Goal: Information Seeking & Learning: Find specific fact

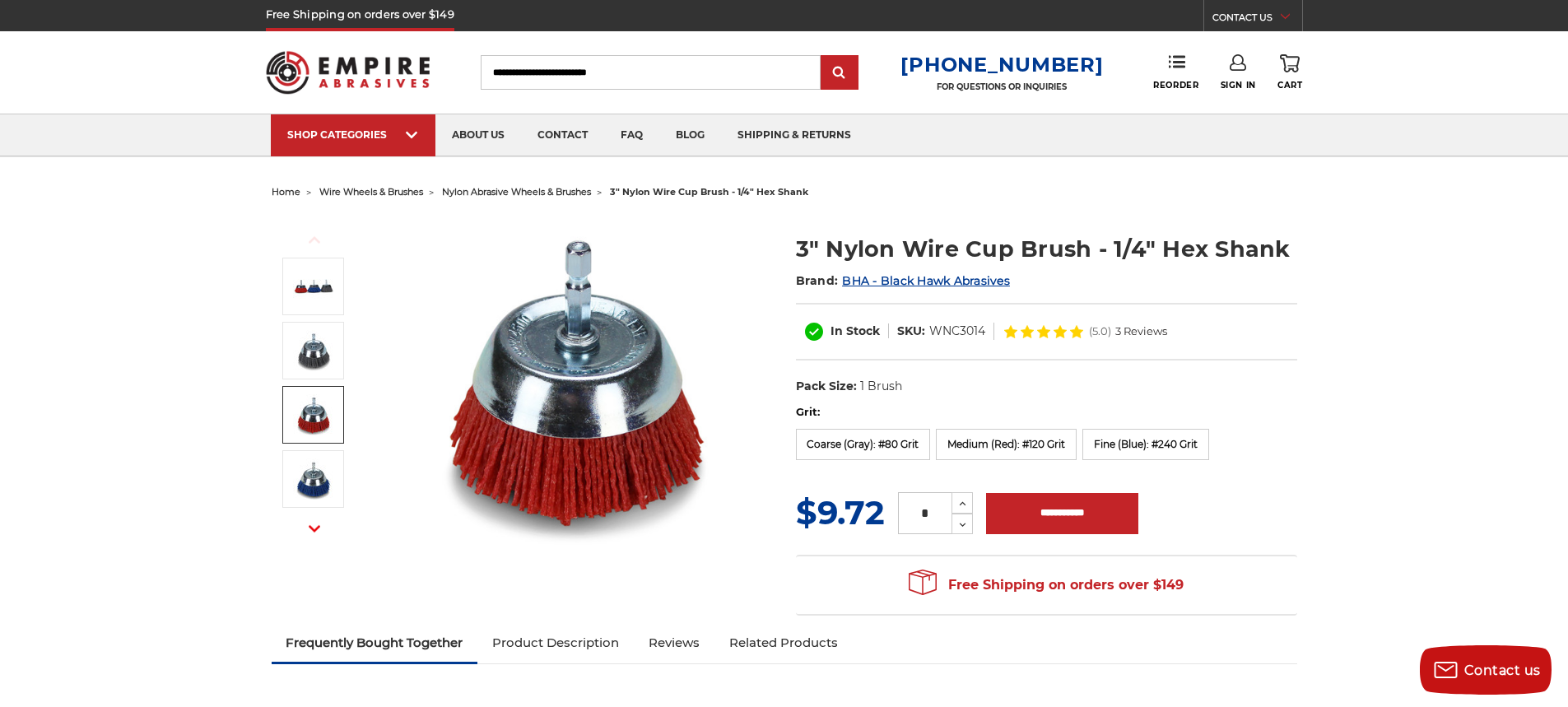
click at [370, 193] on span "wire wheels & brushes" at bounding box center [371, 192] width 104 height 11
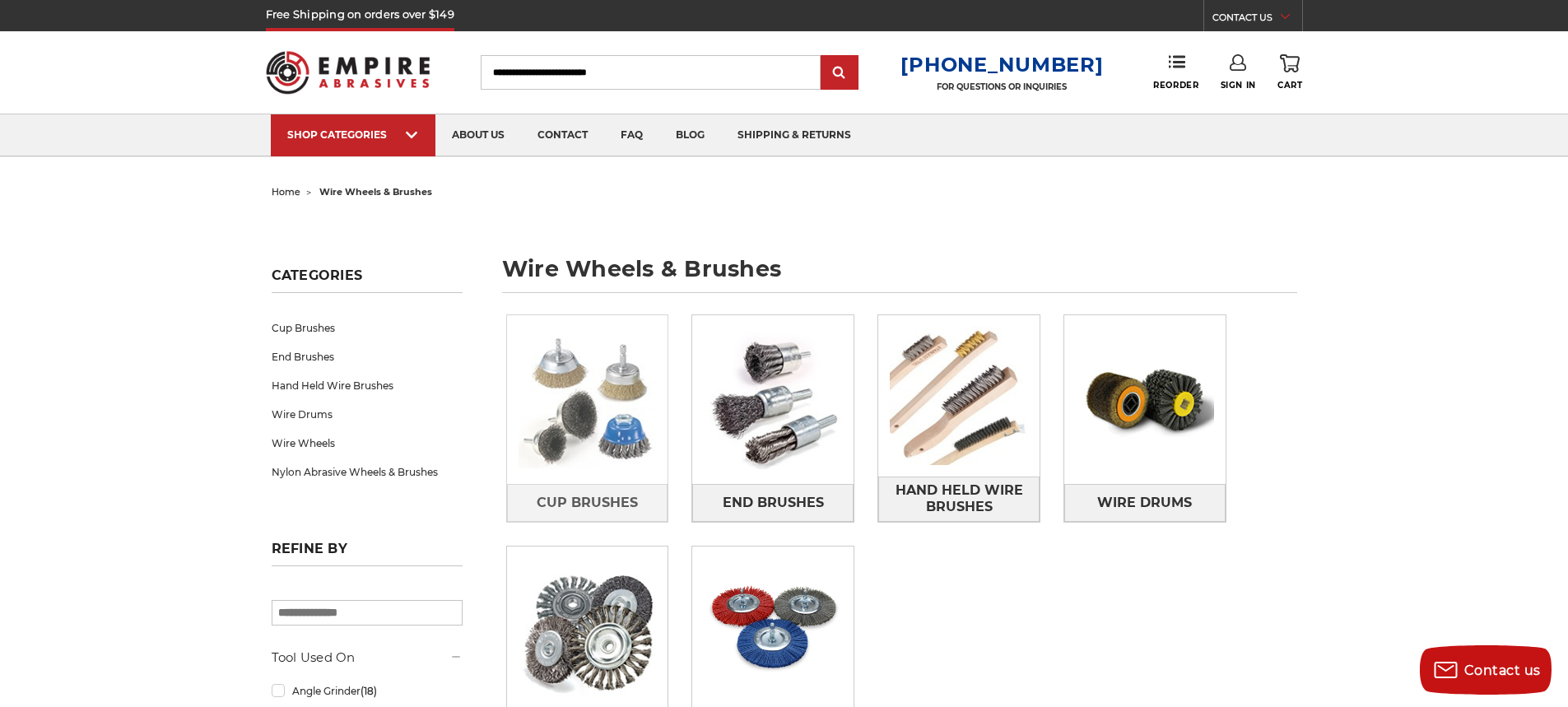
click at [559, 401] on img at bounding box center [587, 400] width 161 height 161
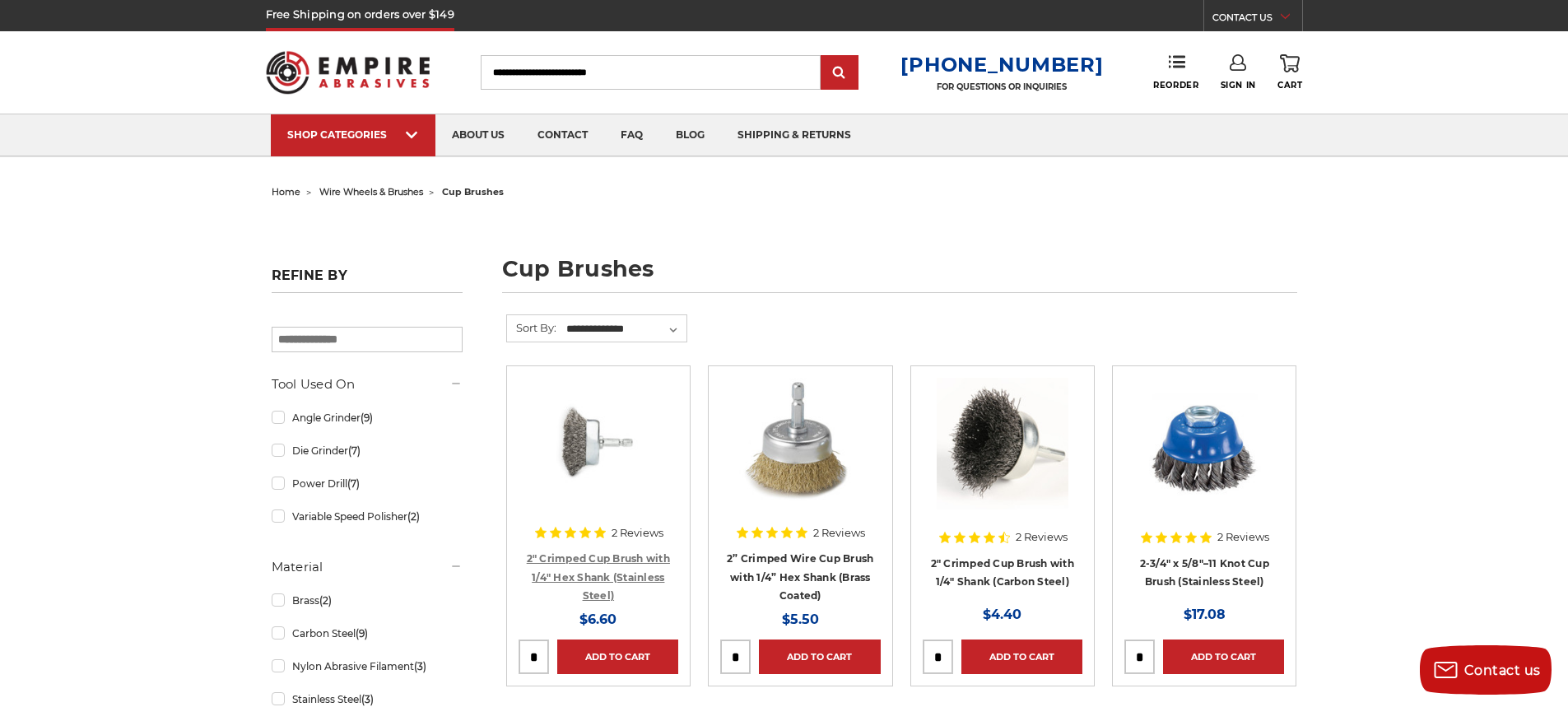
click at [597, 555] on link "2" Crimped Cup Brush with 1/4" Hex Shank (Stainless Steel)" at bounding box center [598, 576] width 144 height 49
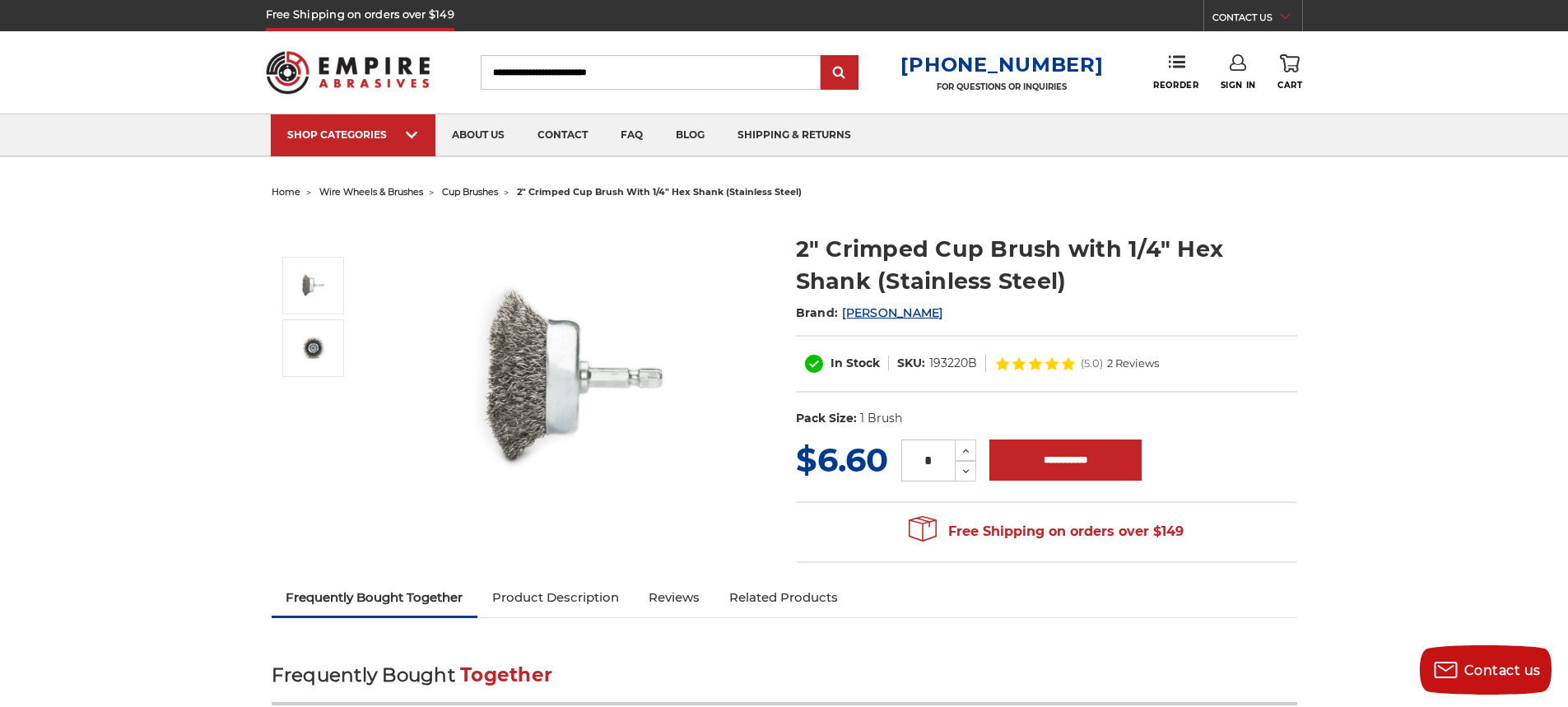
click at [942, 364] on dd "193220B" at bounding box center [953, 363] width 48 height 18
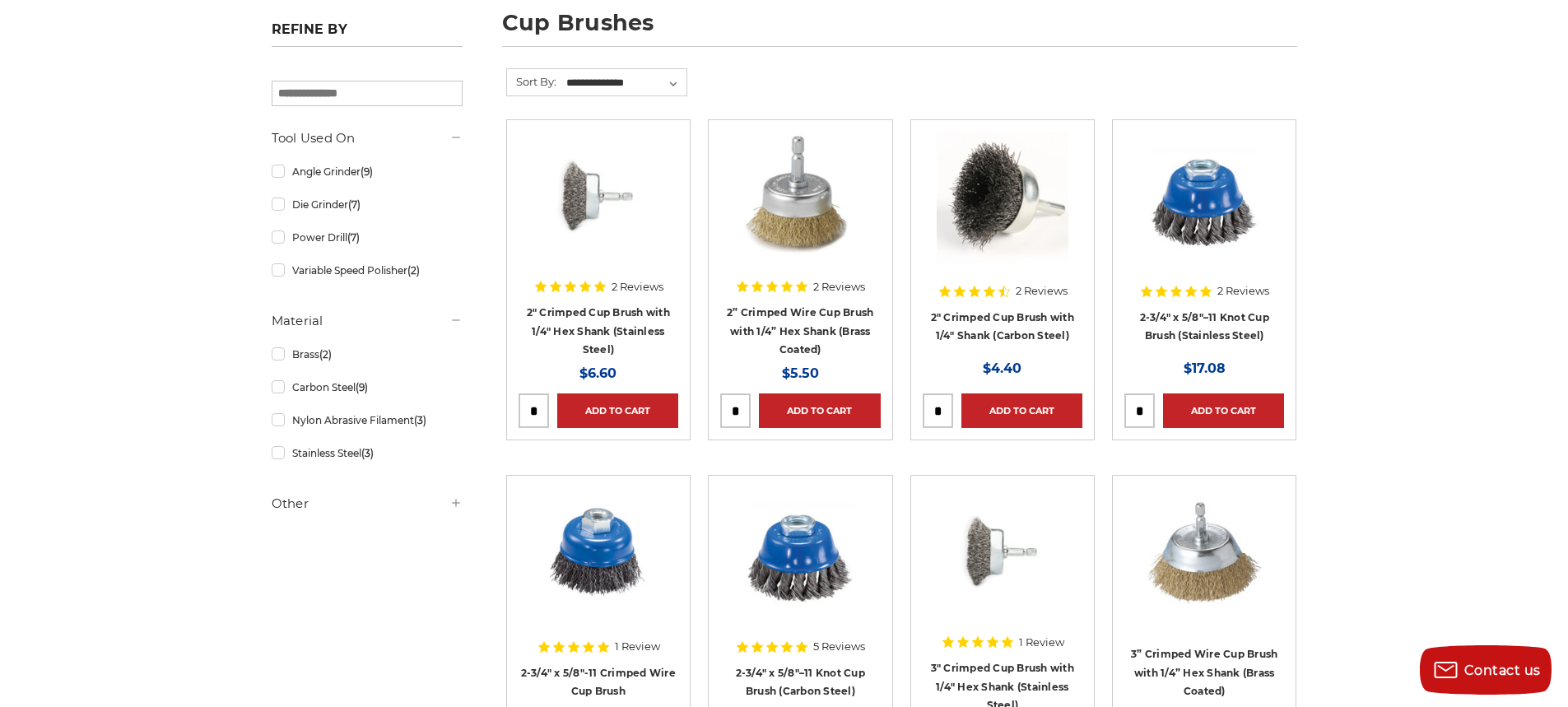
scroll to position [247, 0]
click at [275, 389] on link "Carbon Steel (9)" at bounding box center [367, 386] width 191 height 29
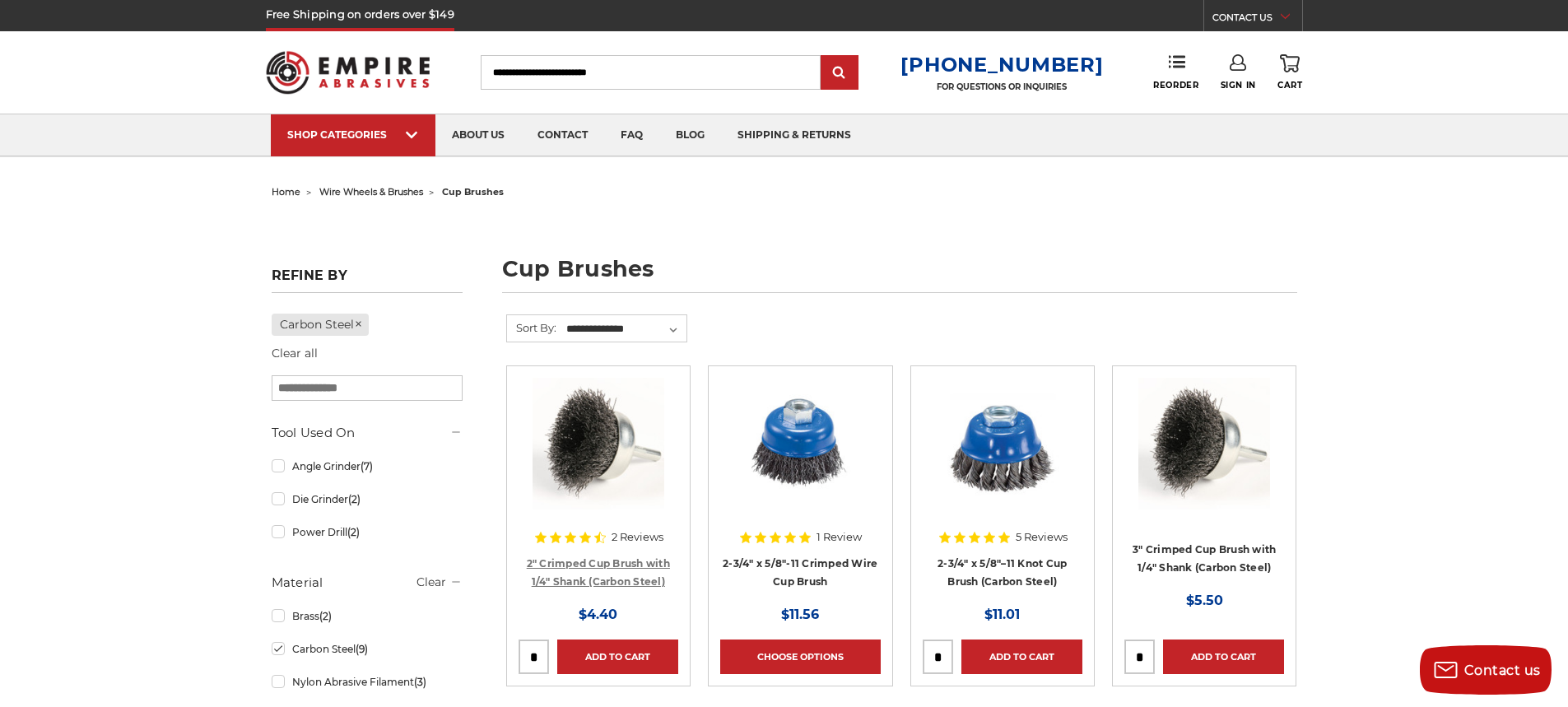
click at [561, 580] on link "2" Crimped Cup Brush with 1/4" Shank (Carbon Steel)" at bounding box center [598, 574] width 144 height 32
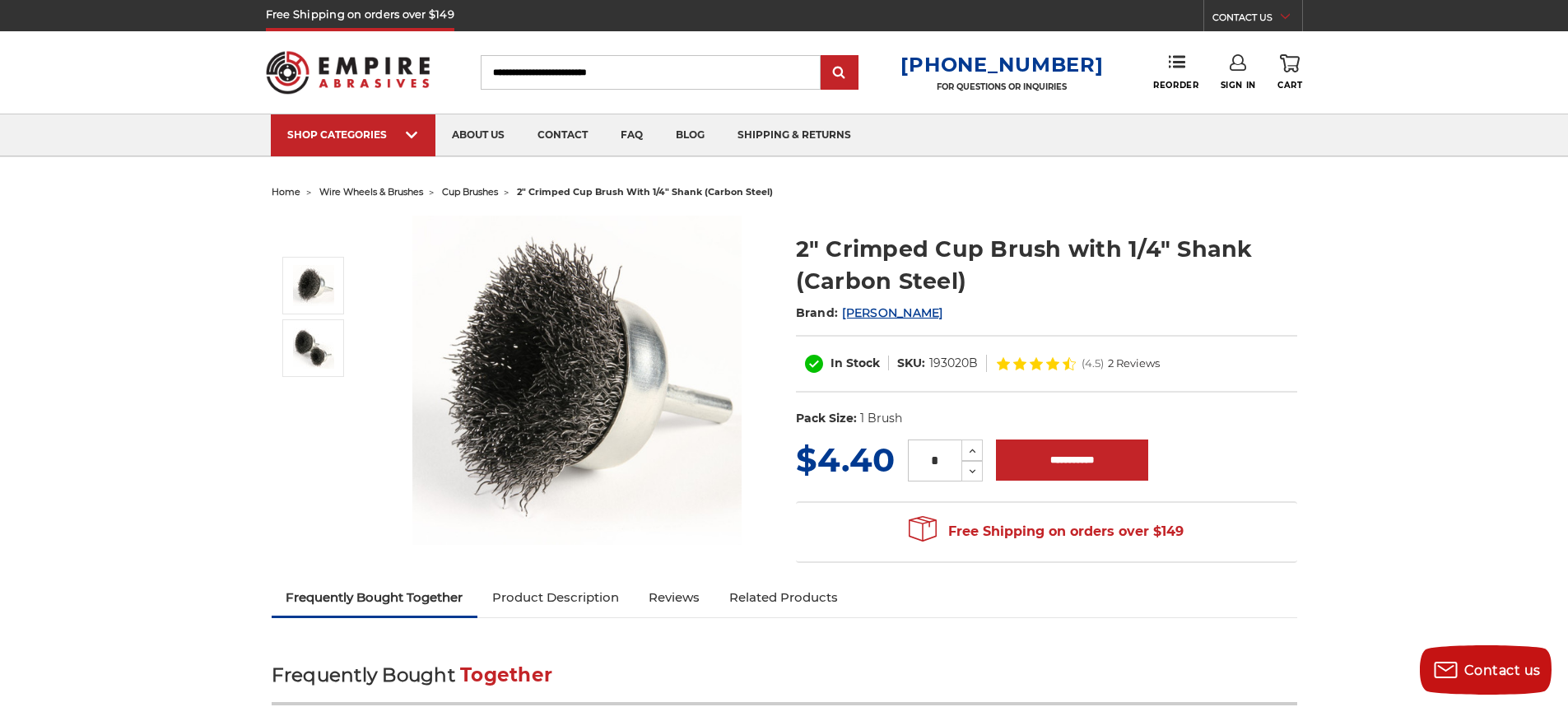
click at [956, 358] on dd "193020B" at bounding box center [953, 363] width 48 height 18
copy dd "193020B"
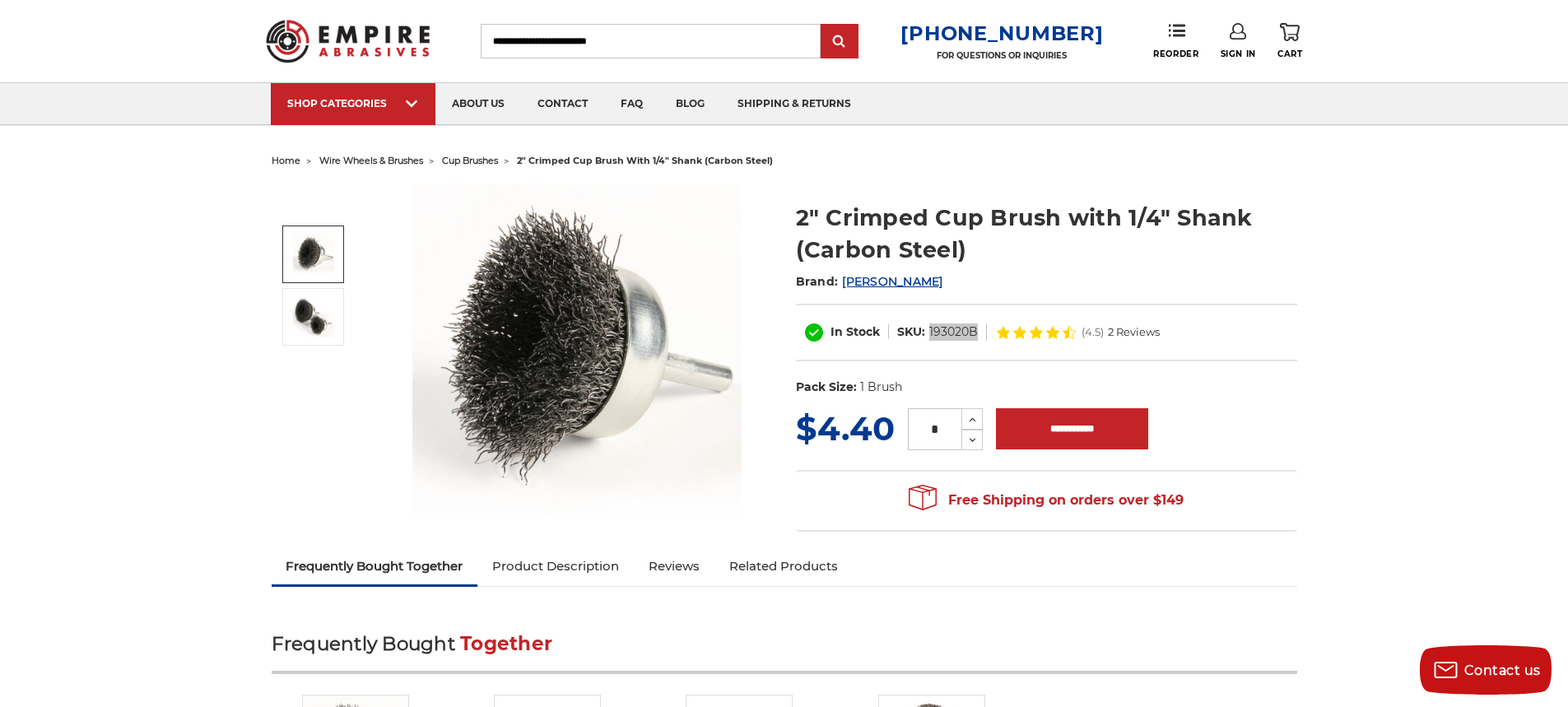
scroll to position [82, 0]
